Goal: Navigation & Orientation: Go to known website

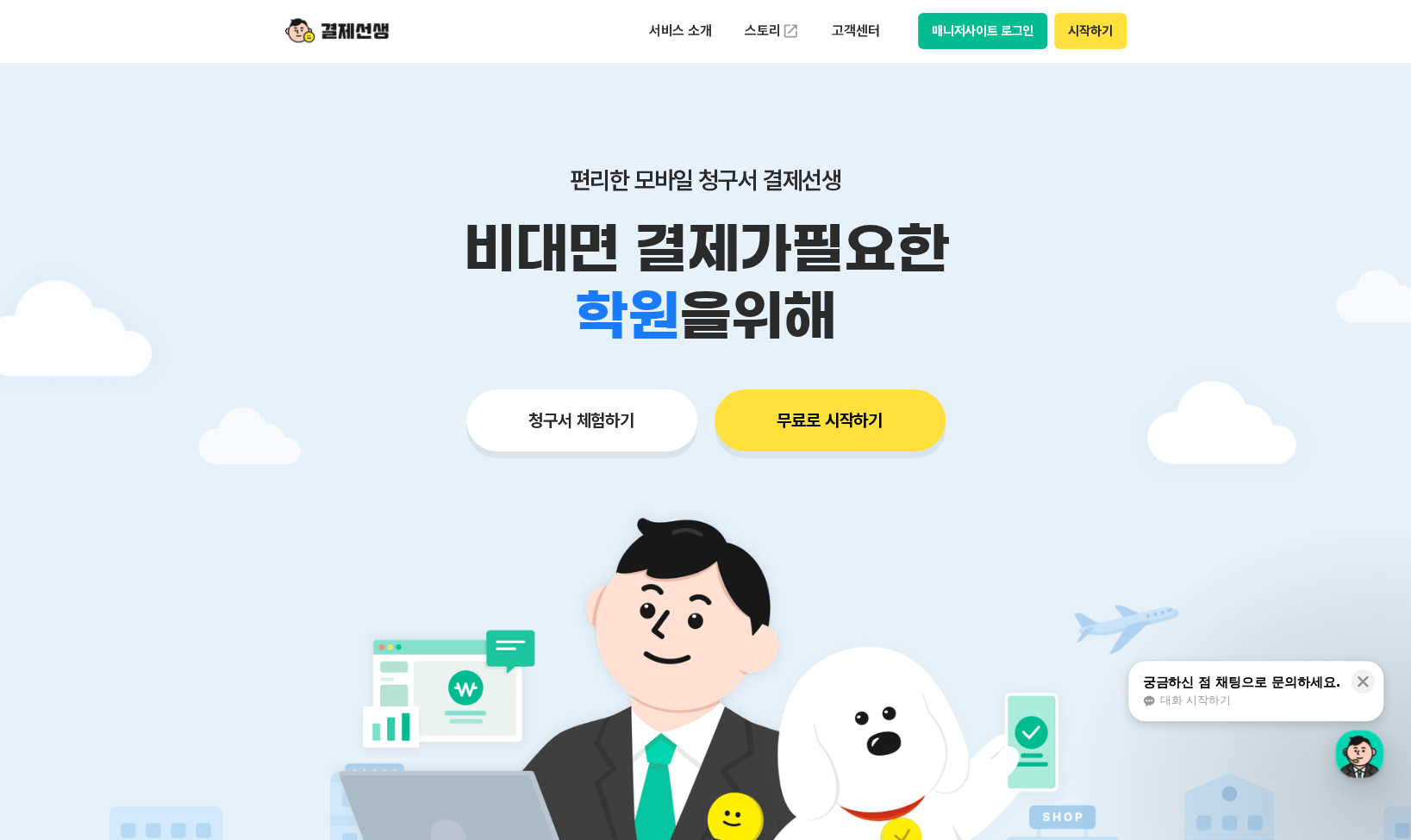
click at [1097, 25] on button "시작하기" at bounding box center [1090, 31] width 72 height 36
click at [992, 45] on button "매니저사이트 로그인" at bounding box center [982, 31] width 130 height 36
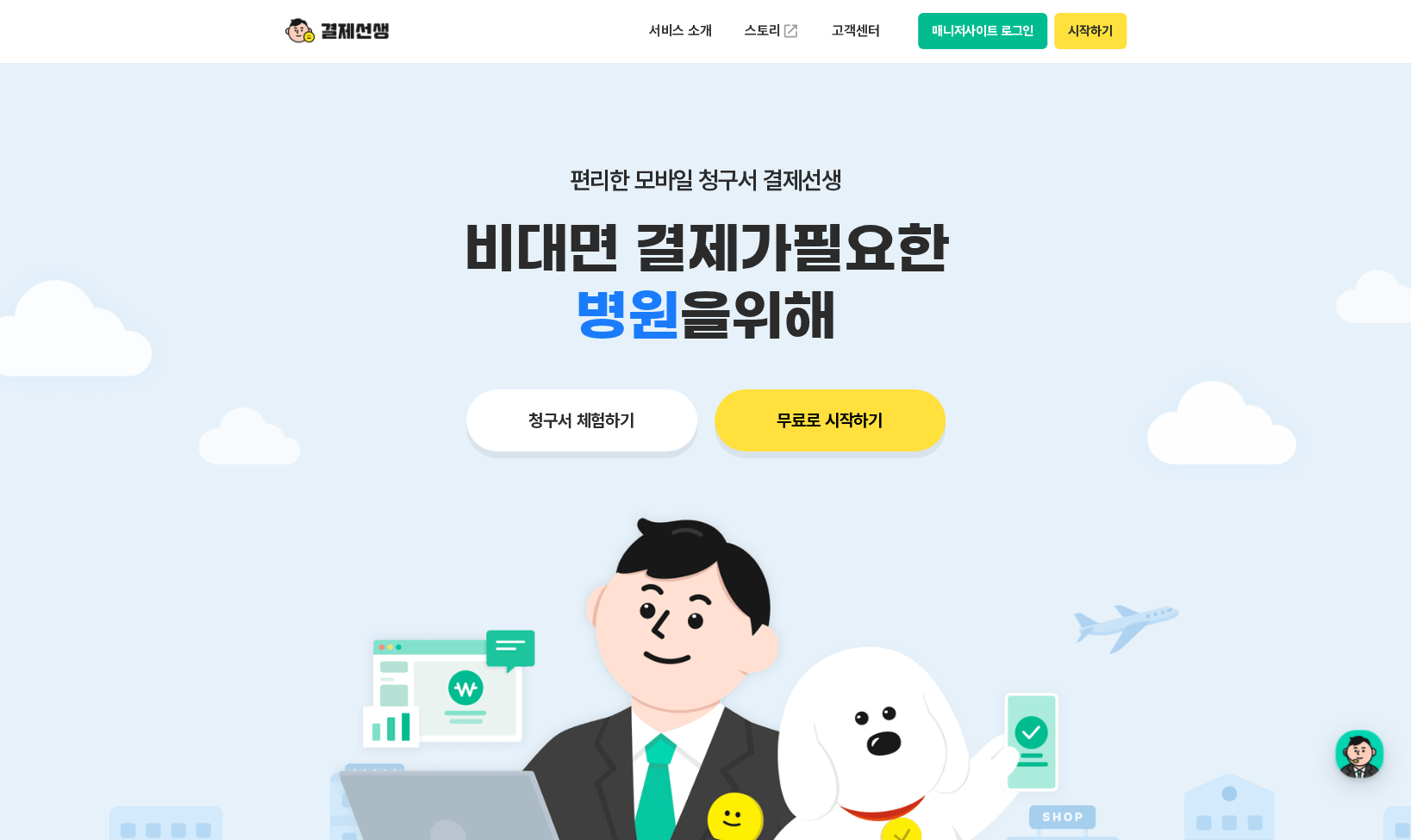
click at [348, 29] on img at bounding box center [336, 31] width 104 height 33
